Goal: Task Accomplishment & Management: Manage account settings

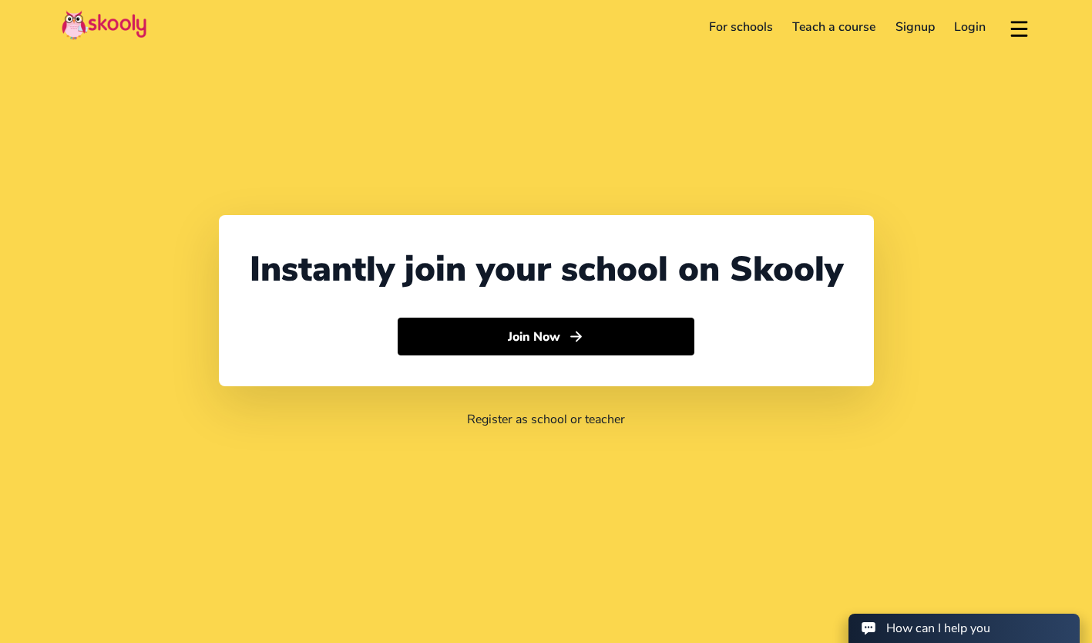
select select "60"
select select "[GEOGRAPHIC_DATA]"
select select "[GEOGRAPHIC_DATA]/Kuala_Lumpur"
click at [965, 29] on link "Login" at bounding box center [971, 27] width 52 height 25
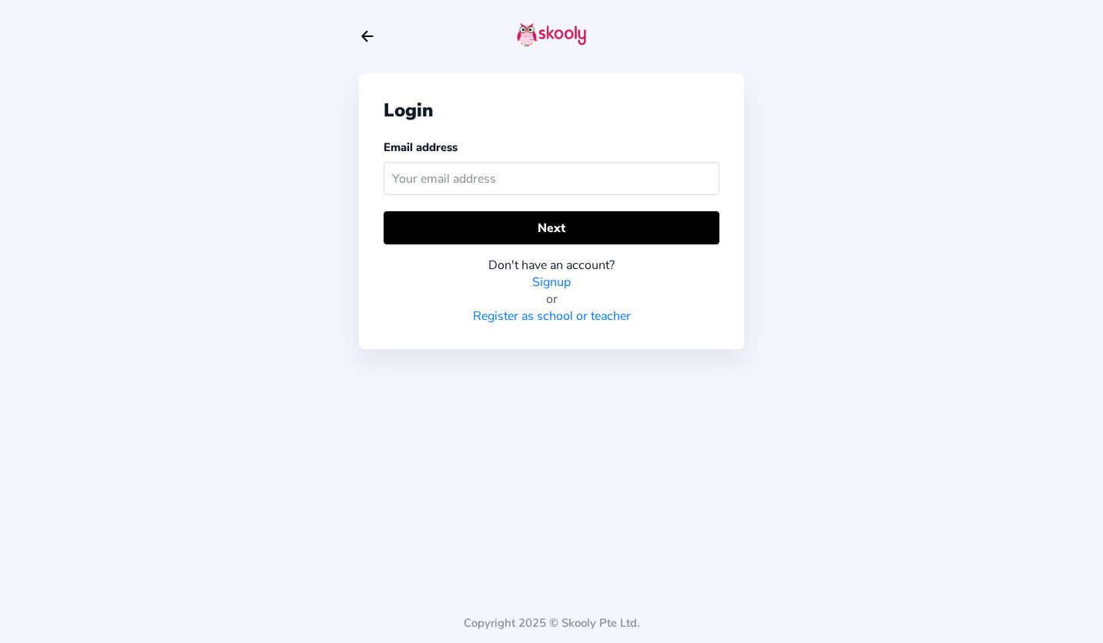
click at [536, 177] on input "text" at bounding box center [552, 178] width 336 height 33
type input "[EMAIL_ADDRESS][DOMAIN_NAME]"
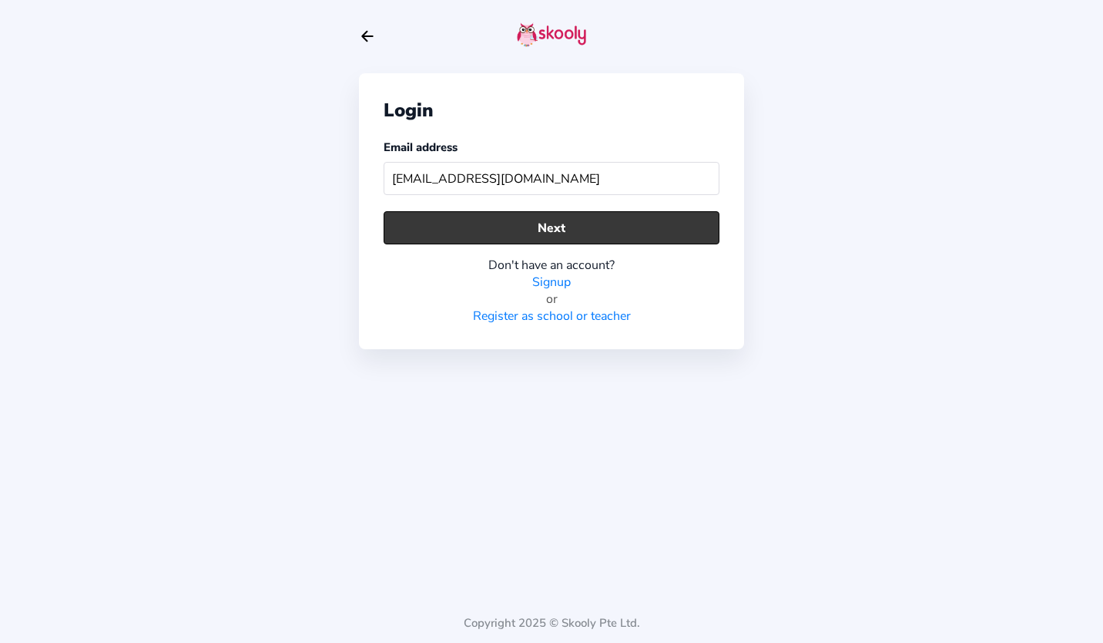
click at [522, 230] on button "Next" at bounding box center [552, 227] width 336 height 33
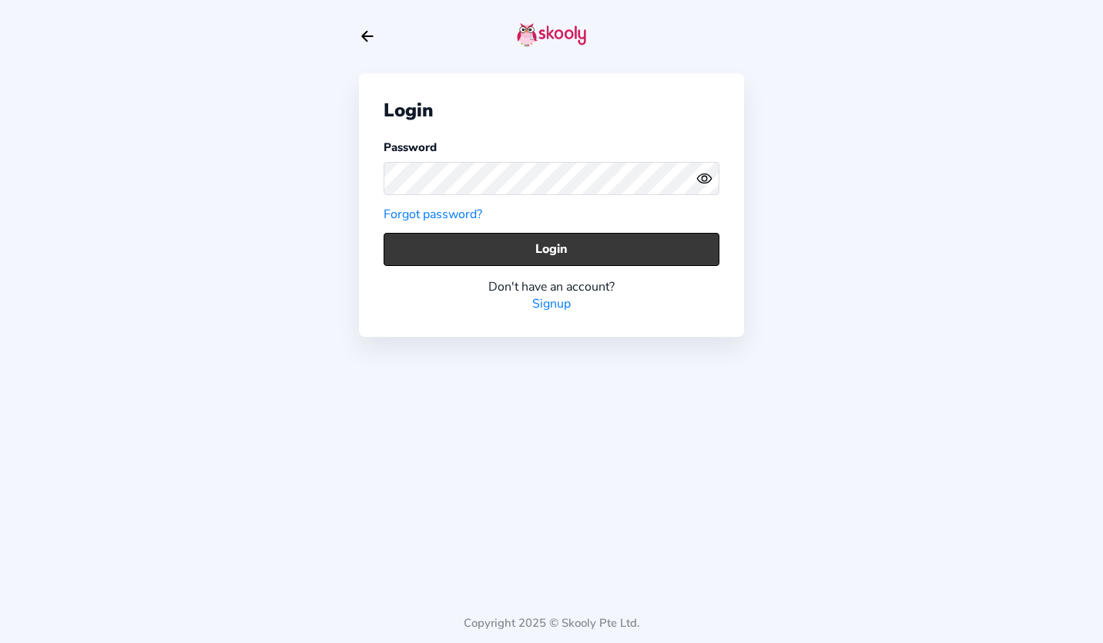
click at [539, 242] on button "Login" at bounding box center [552, 249] width 336 height 33
